Goal: Register for event/course

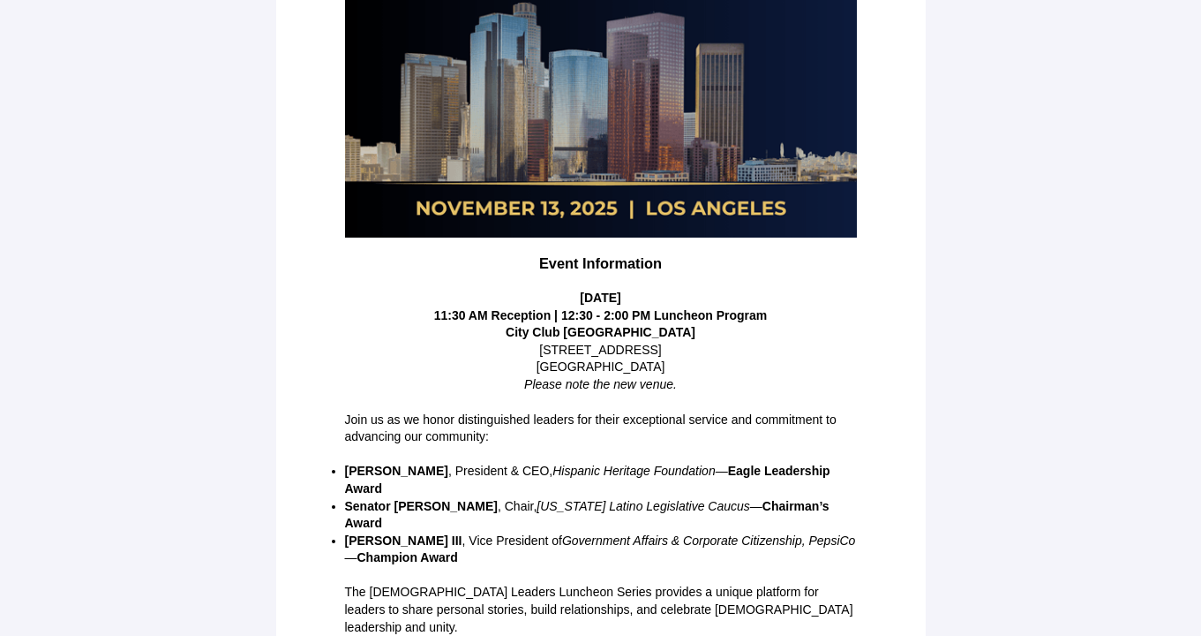
scroll to position [388, 0]
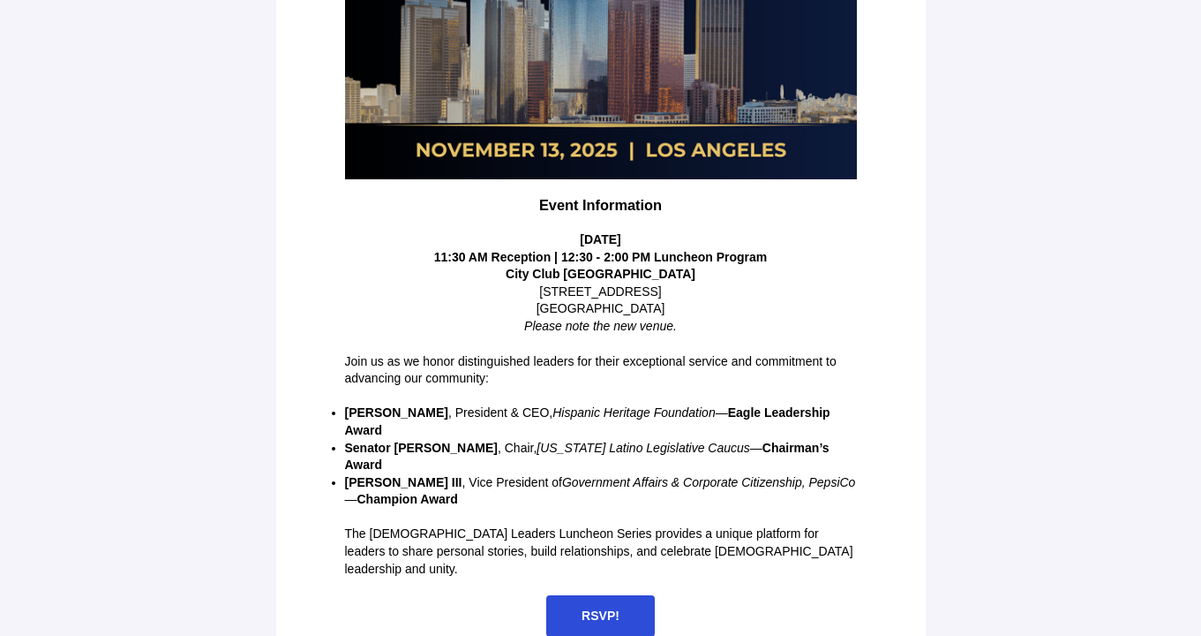
click at [602, 608] on span "RSVP!" at bounding box center [601, 615] width 38 height 14
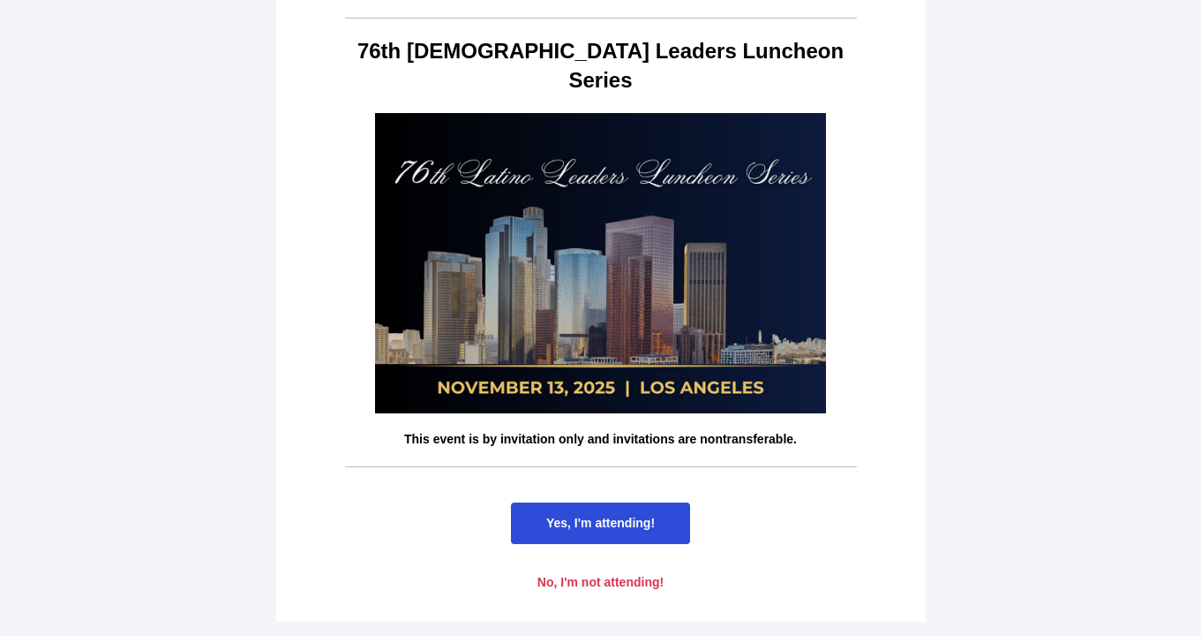
scroll to position [0, 0]
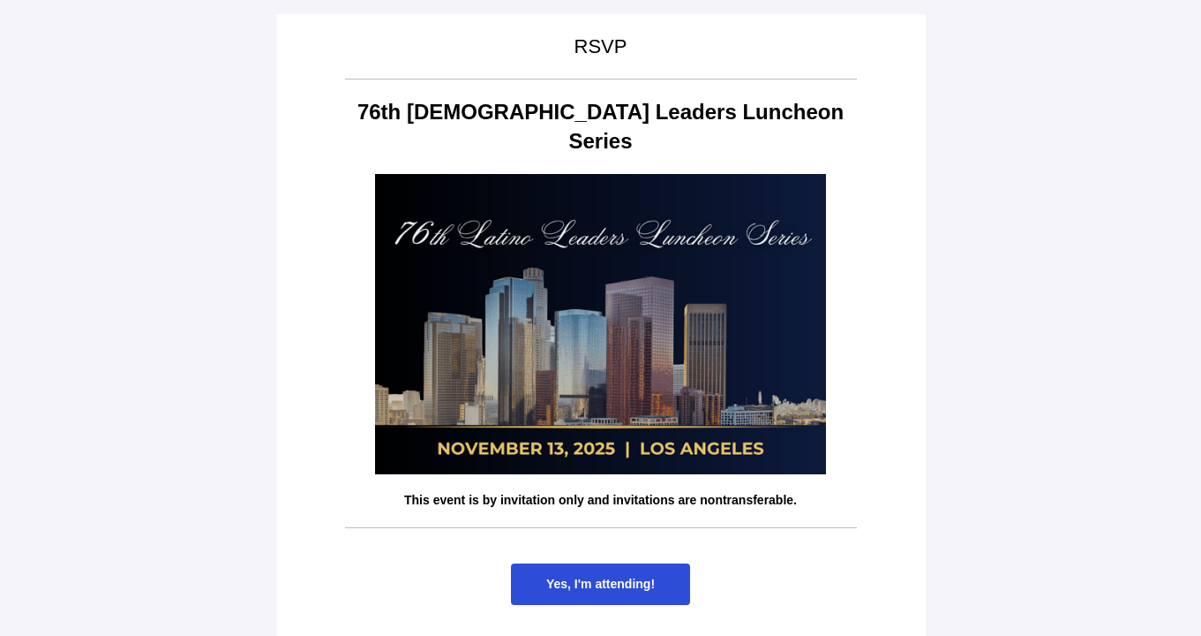
click at [616, 576] on span "Yes, I'm attending!" at bounding box center [600, 583] width 109 height 14
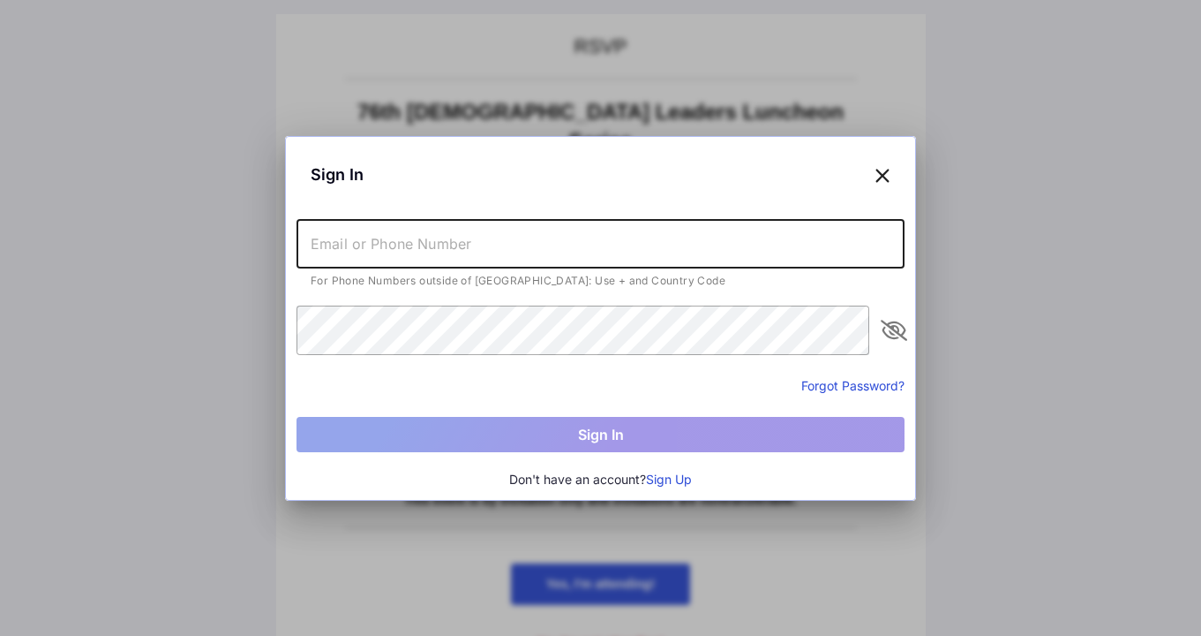
click at [556, 242] on input "text" at bounding box center [601, 243] width 608 height 49
type input "[EMAIL_ADDRESS][DOMAIN_NAME]"
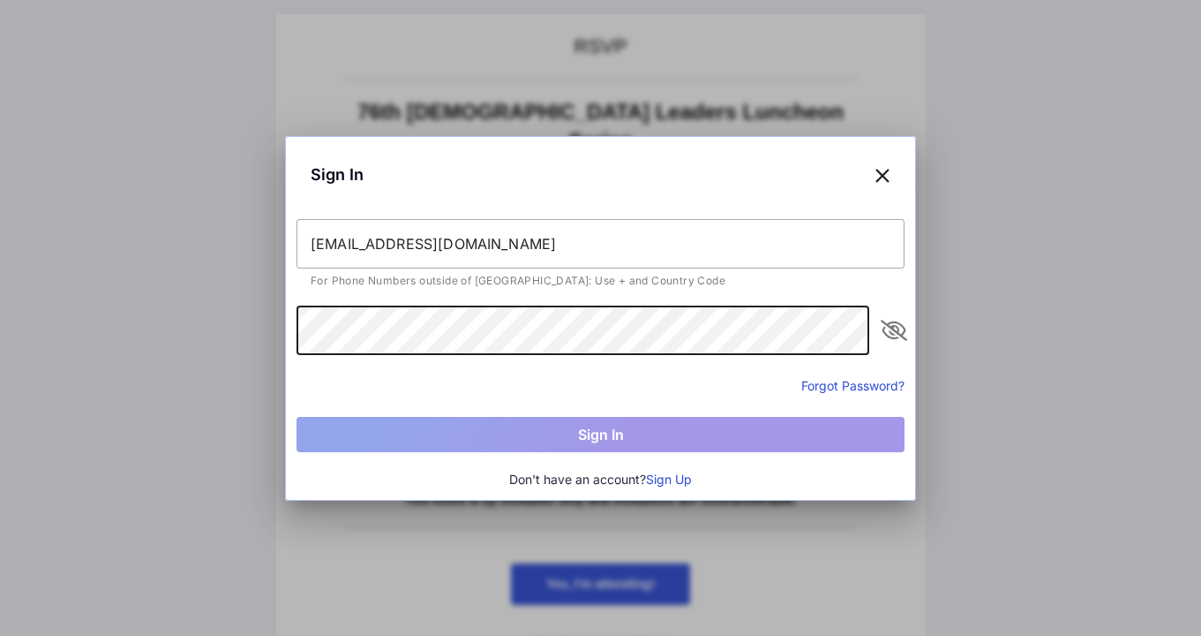
click at [884, 175] on icon at bounding box center [883, 175] width 16 height 26
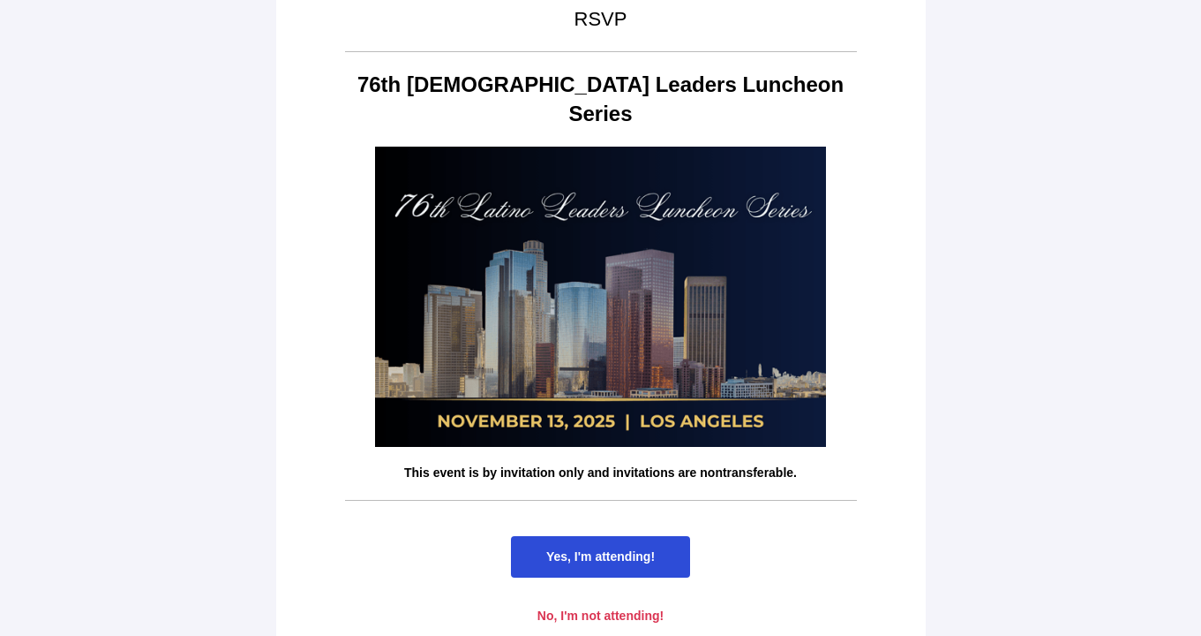
scroll to position [32, 0]
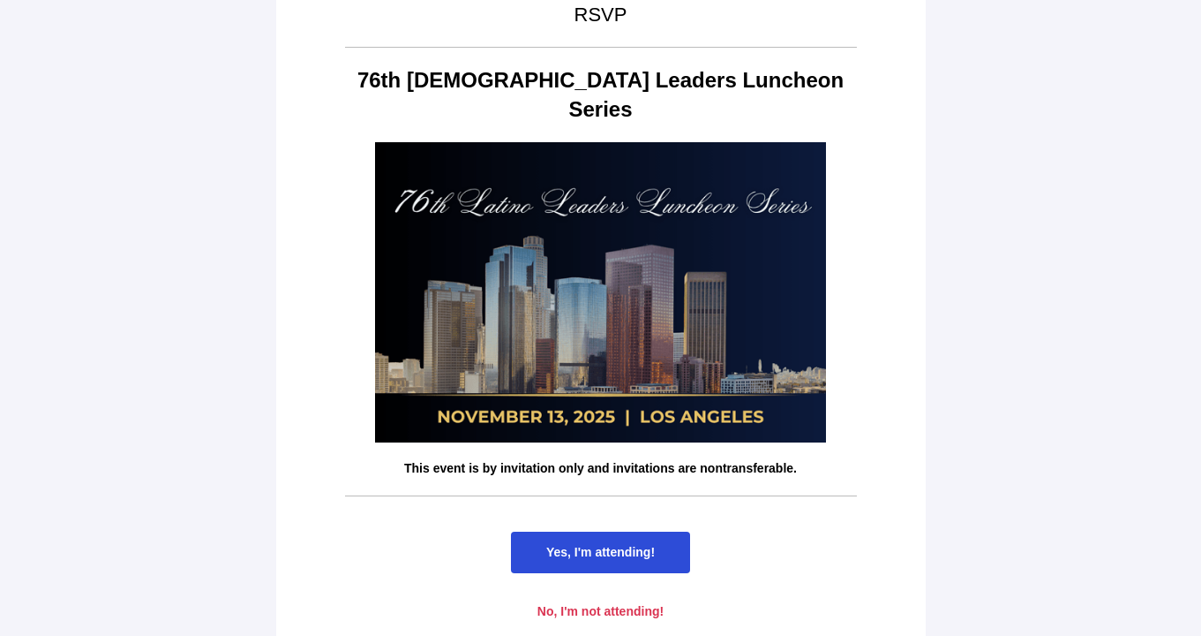
click at [624, 545] on span "Yes, I'm attending!" at bounding box center [600, 552] width 109 height 14
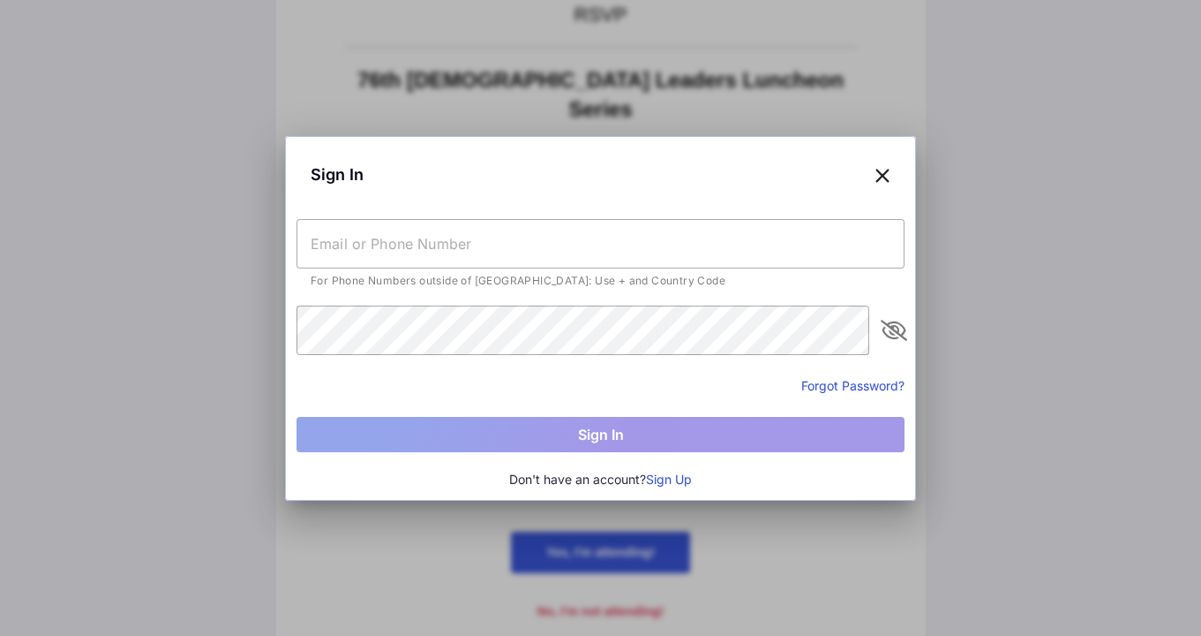
click at [567, 238] on input "text" at bounding box center [601, 243] width 608 height 49
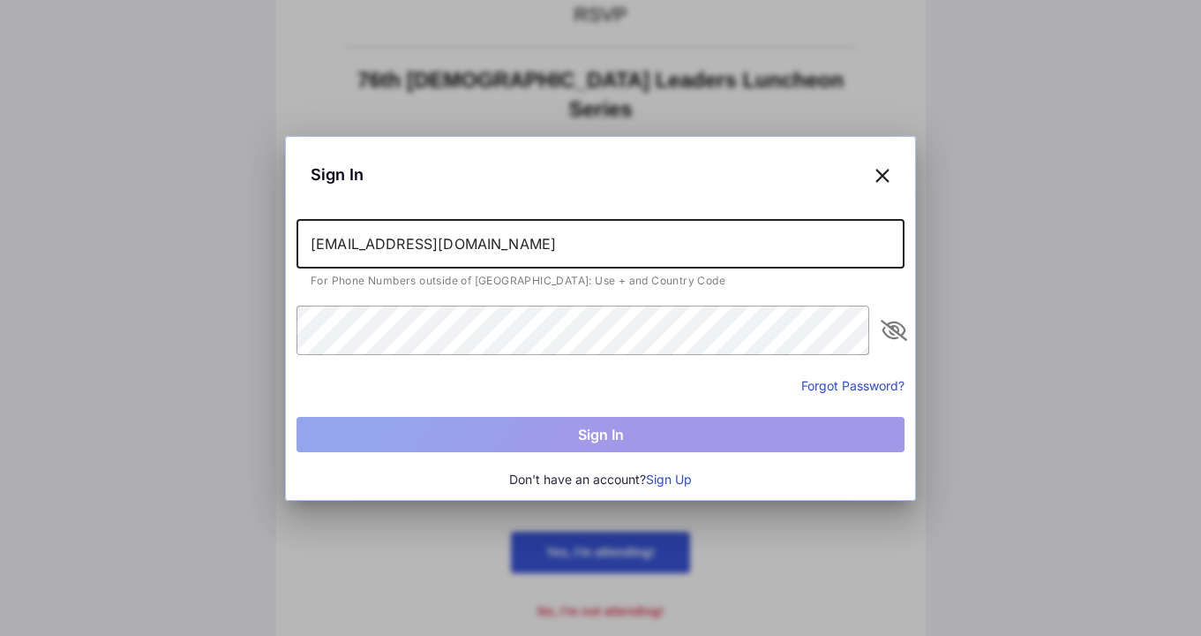
type input "[EMAIL_ADDRESS][DOMAIN_NAME]"
click at [565, 386] on div "Forgot Password?" at bounding box center [601, 384] width 608 height 21
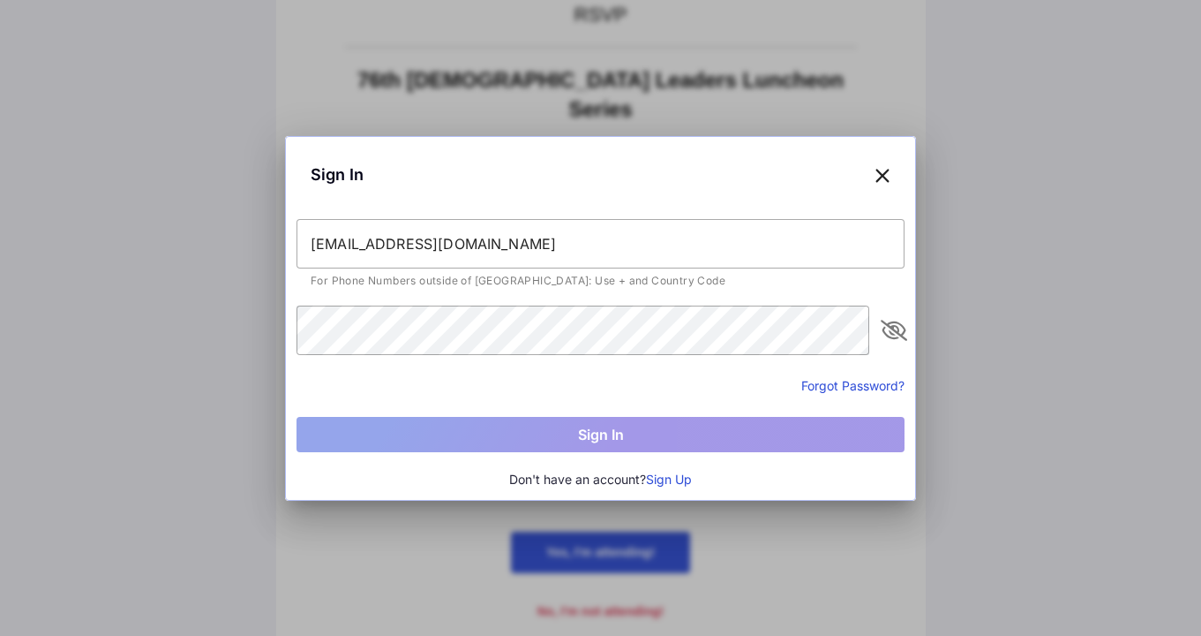
click at [813, 385] on button "Forgot Password?" at bounding box center [852, 385] width 103 height 19
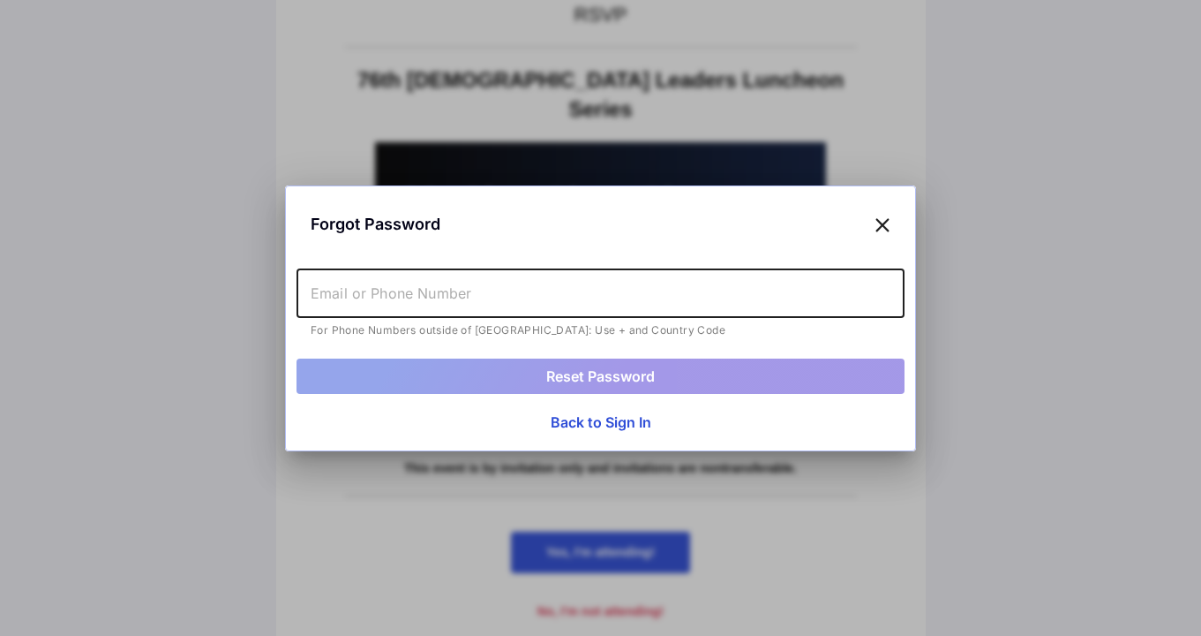
click at [638, 288] on input "text" at bounding box center [601, 292] width 608 height 49
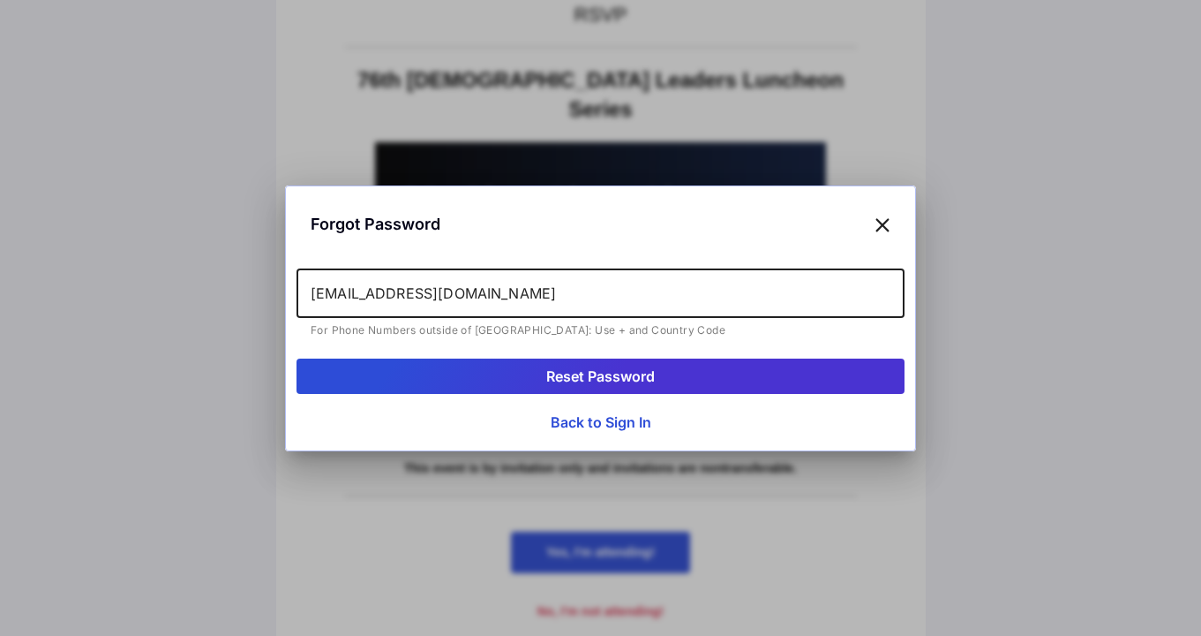
type input "[EMAIL_ADDRESS][DOMAIN_NAME]"
click at [666, 380] on button "Reset Password" at bounding box center [601, 375] width 608 height 35
